Goal: Navigation & Orientation: Find specific page/section

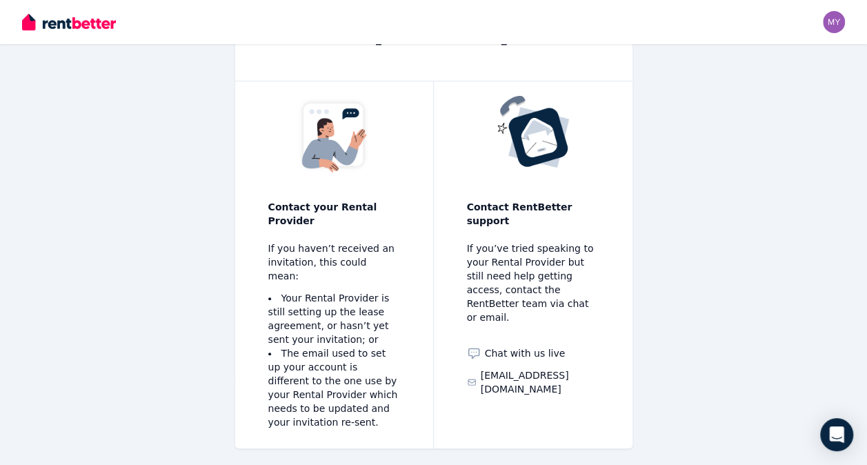
scroll to position [184, 0]
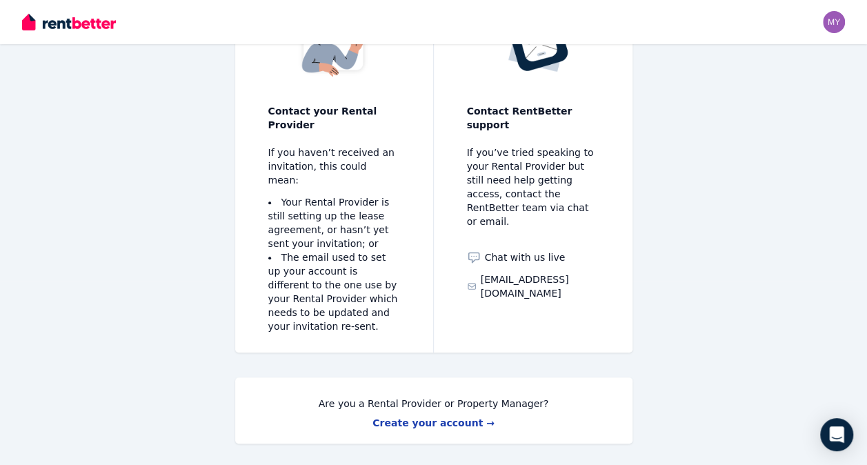
click at [451, 417] on link "Create your account →" at bounding box center [434, 422] width 122 height 11
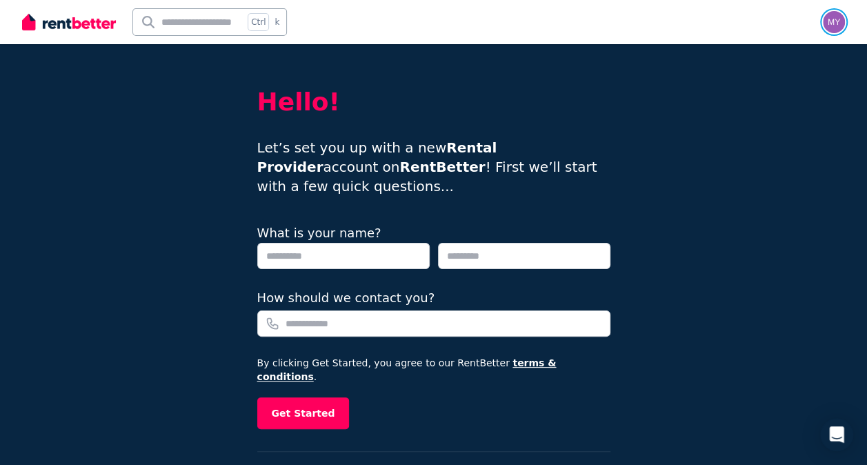
click at [840, 21] on img "button" at bounding box center [834, 22] width 22 height 22
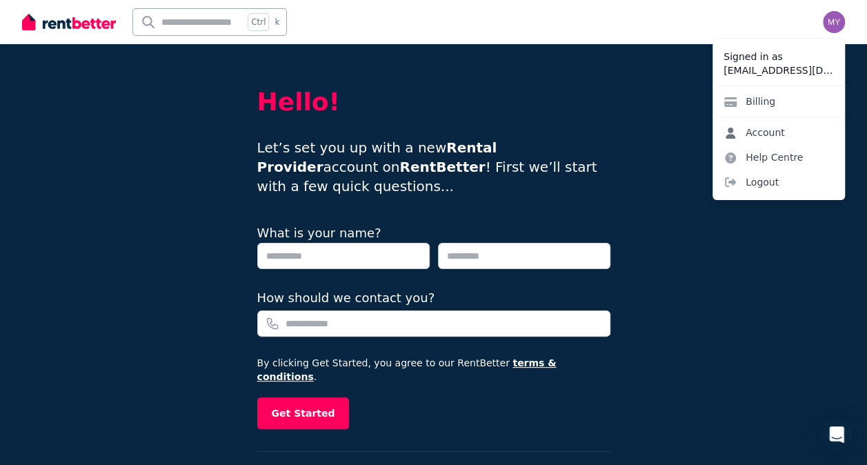
click at [731, 135] on icon at bounding box center [731, 133] width 10 height 11
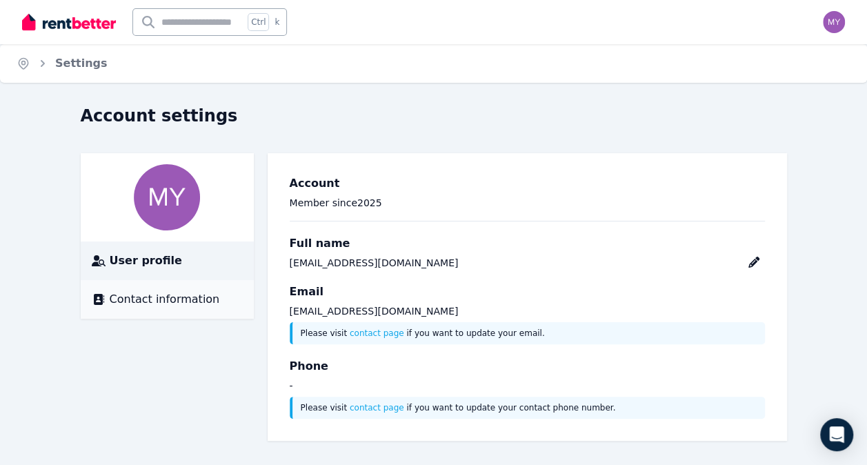
click at [149, 309] on li "Contact information" at bounding box center [167, 299] width 173 height 39
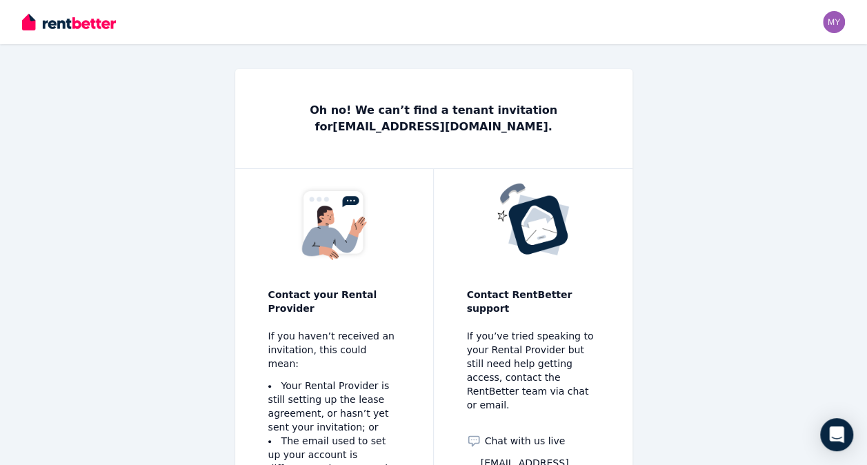
click at [65, 29] on img at bounding box center [69, 22] width 94 height 21
click at [52, 29] on img at bounding box center [69, 22] width 94 height 21
